Goal: Browse casually

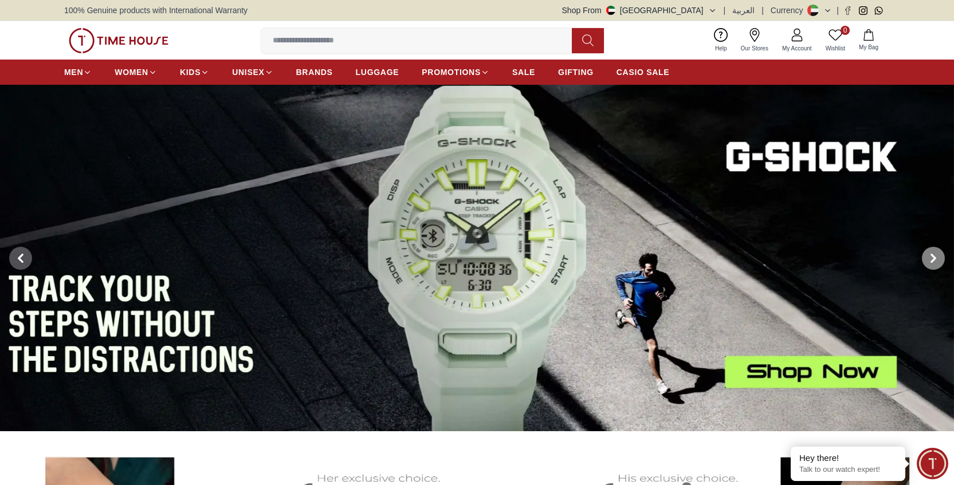
click at [935, 258] on icon at bounding box center [932, 257] width 3 height 7
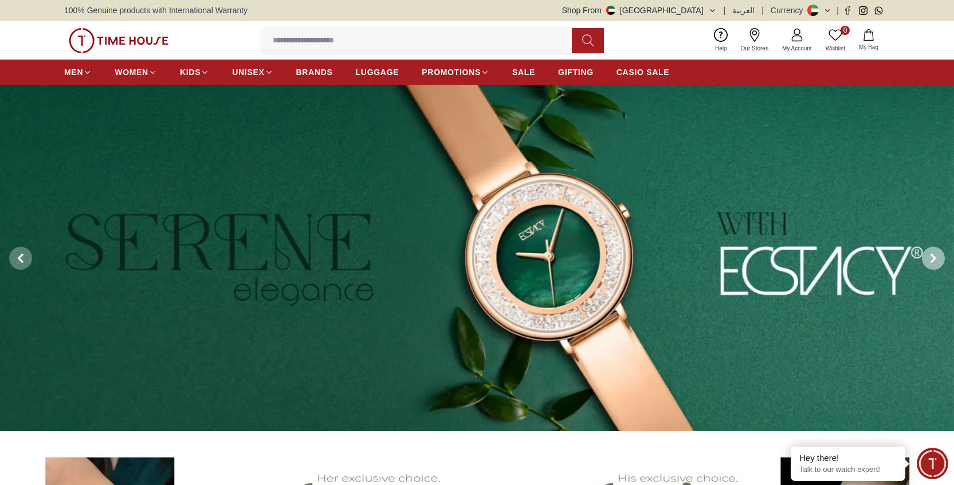
click at [932, 255] on icon at bounding box center [932, 257] width 3 height 7
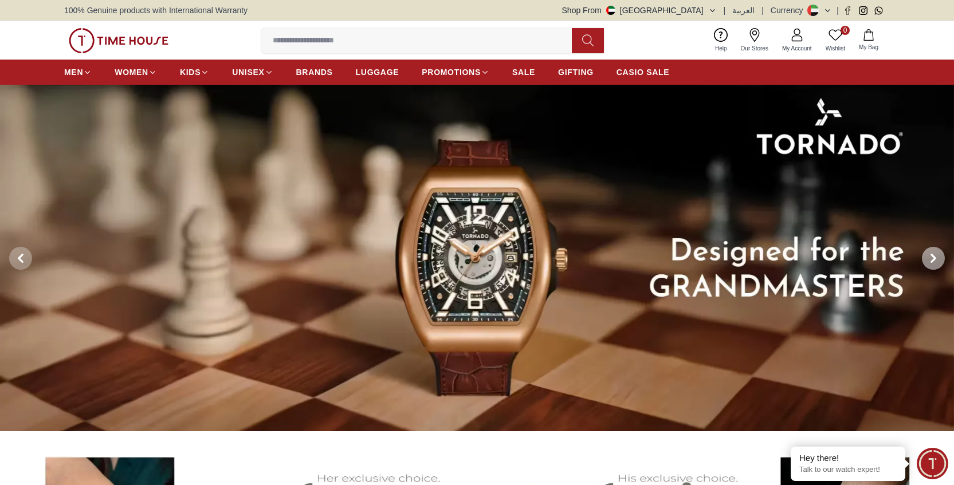
click at [932, 255] on icon at bounding box center [932, 257] width 3 height 7
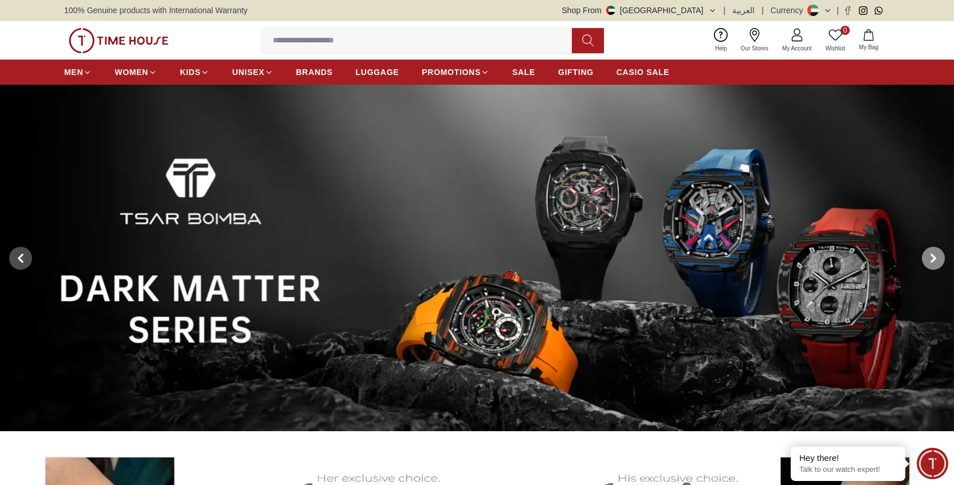
click at [932, 255] on icon at bounding box center [932, 257] width 3 height 7
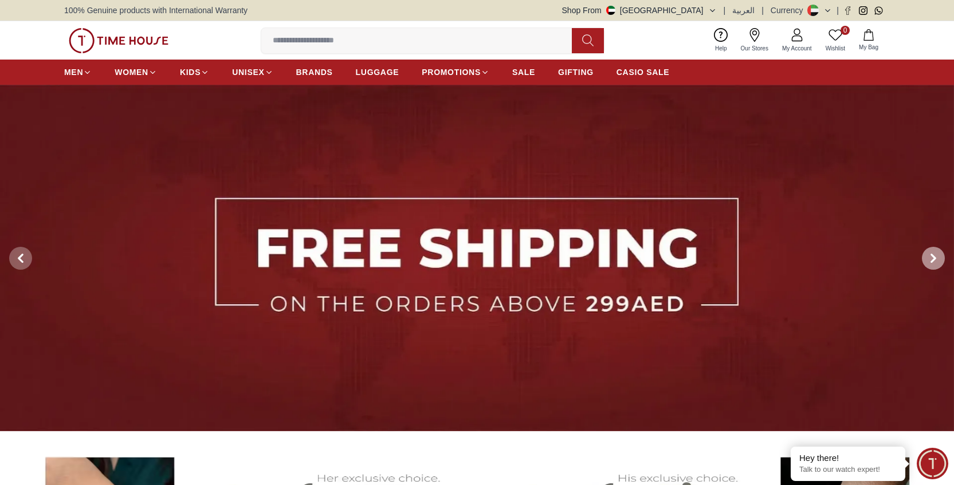
click at [932, 253] on span at bounding box center [933, 258] width 23 height 23
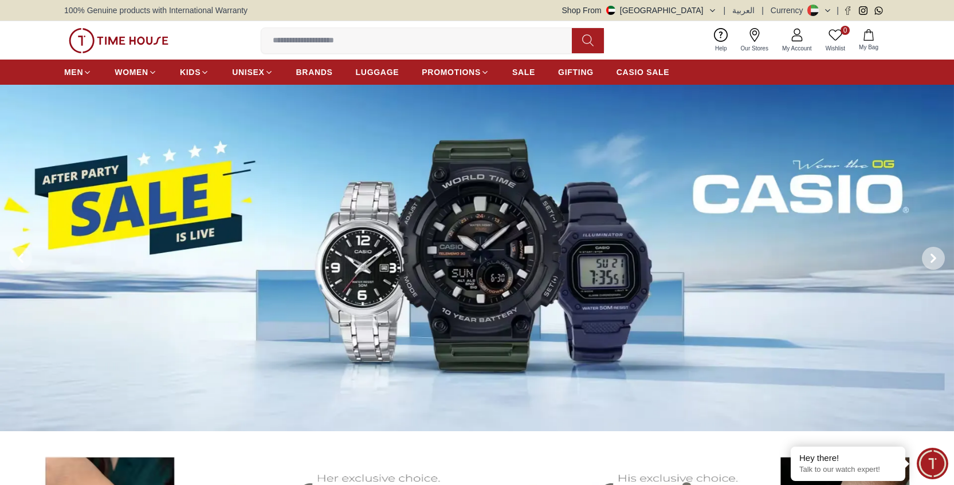
click at [932, 253] on span at bounding box center [933, 258] width 23 height 23
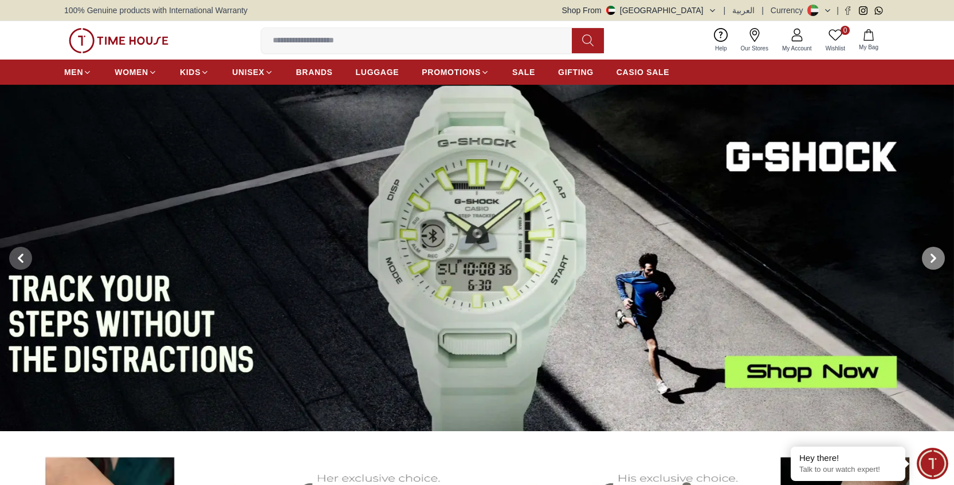
click at [932, 253] on span at bounding box center [933, 258] width 23 height 23
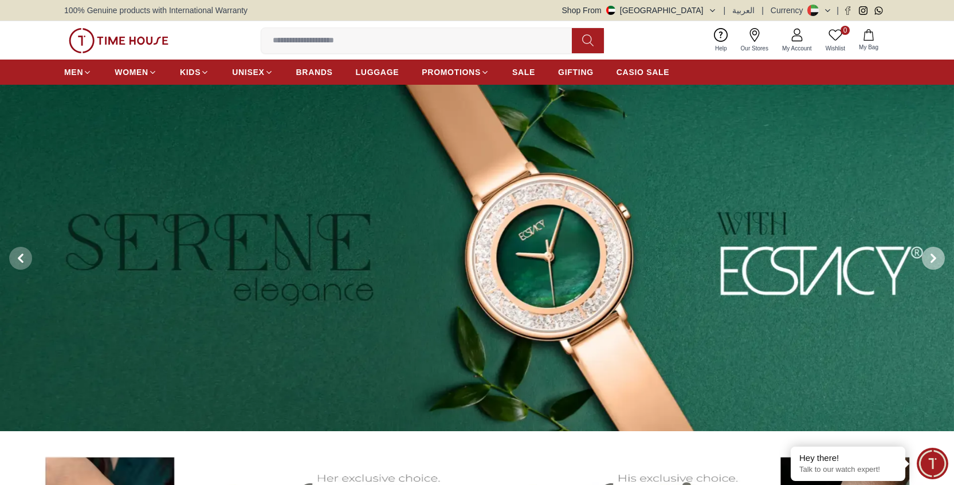
click at [932, 253] on span at bounding box center [933, 258] width 23 height 23
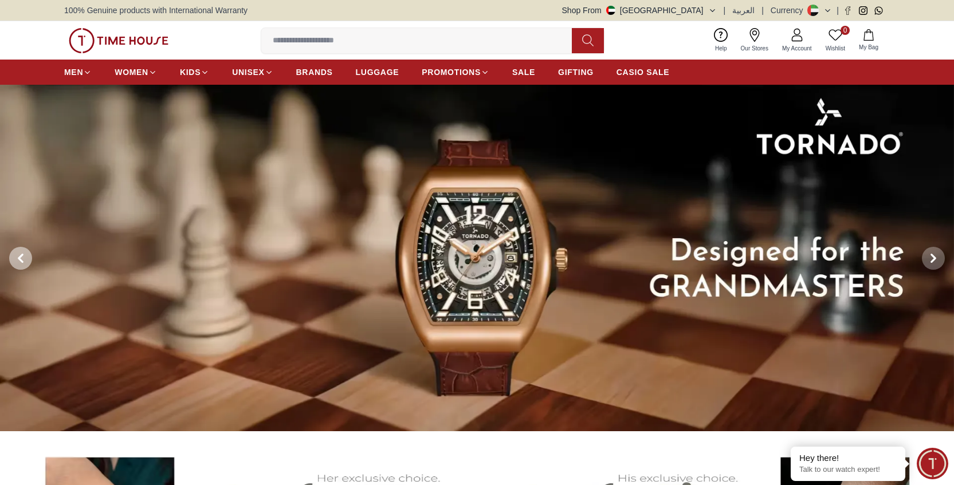
click at [17, 255] on icon at bounding box center [20, 258] width 9 height 9
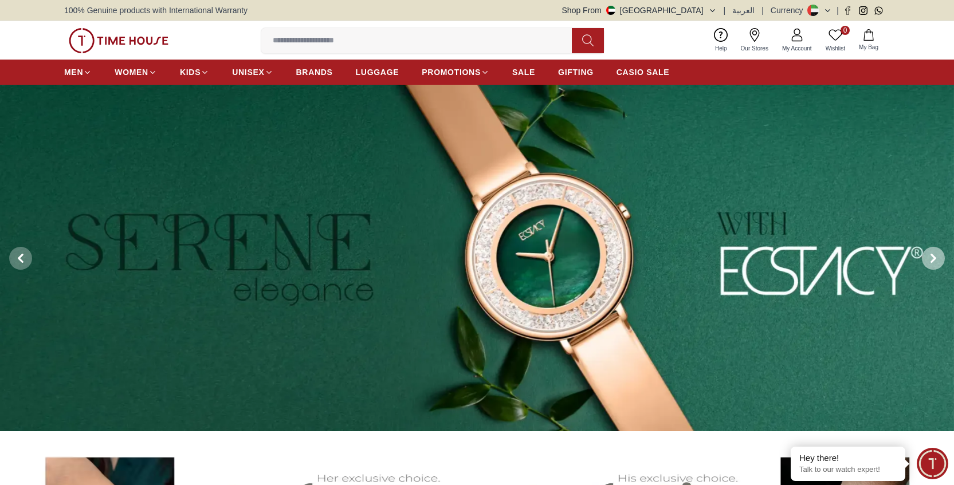
click at [935, 257] on icon at bounding box center [932, 257] width 3 height 7
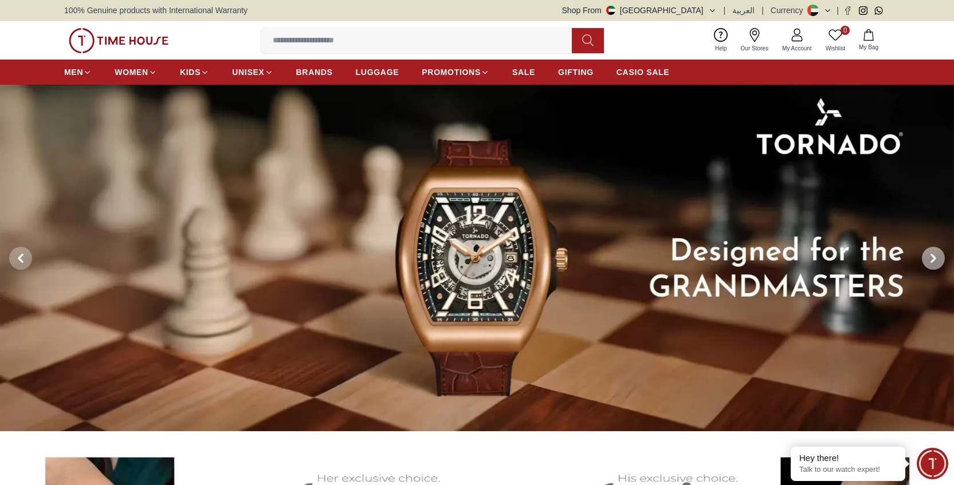
click at [935, 257] on icon at bounding box center [932, 257] width 3 height 7
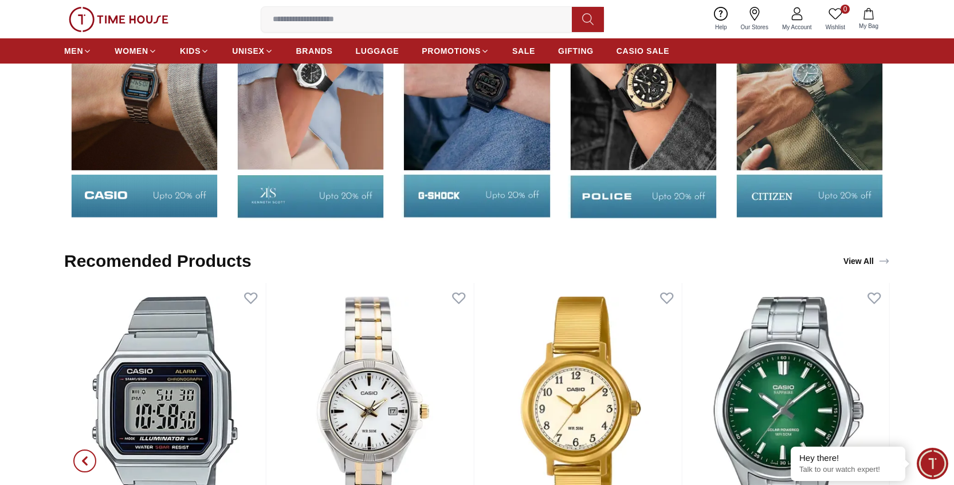
scroll to position [1514, 0]
